Goal: Navigation & Orientation: Find specific page/section

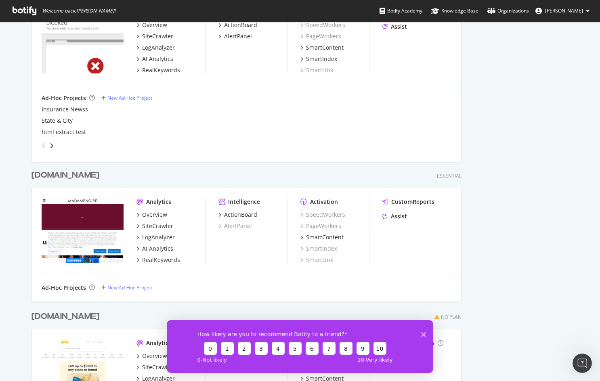
scroll to position [438, 0]
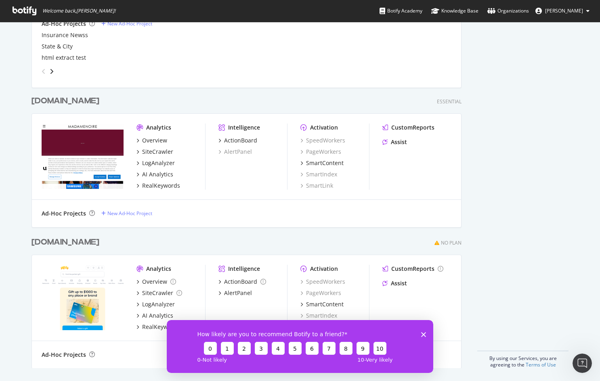
click at [425, 333] on polygon "Close survey" at bounding box center [423, 334] width 5 height 5
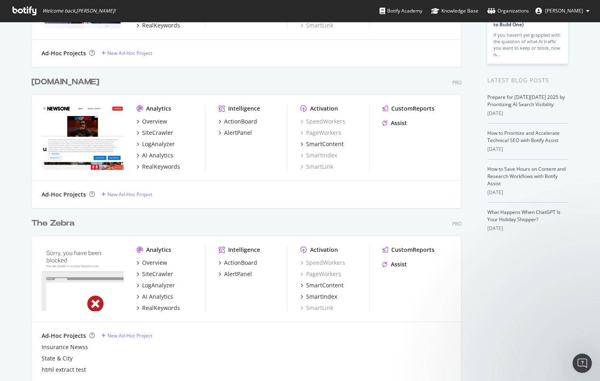
scroll to position [115, 0]
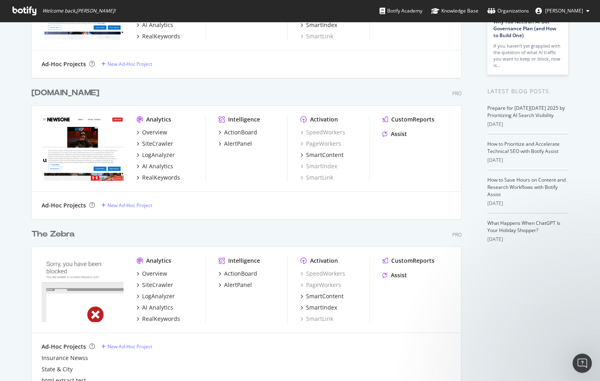
click at [535, 346] on div "Botify news Why You Need an AI Bot Governance Plan (and How to Build One) If yo…" at bounding box center [528, 306] width 81 height 723
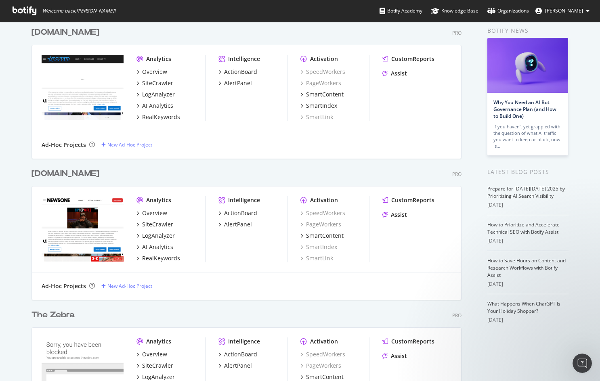
scroll to position [0, 0]
